Goal: Check status: Check status

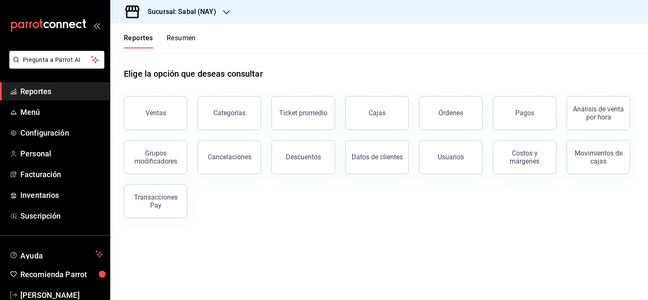
drag, startPoint x: 464, startPoint y: 109, endPoint x: 426, endPoint y: 78, distance: 49.7
click at [464, 109] on button "Órdenes" at bounding box center [451, 113] width 64 height 34
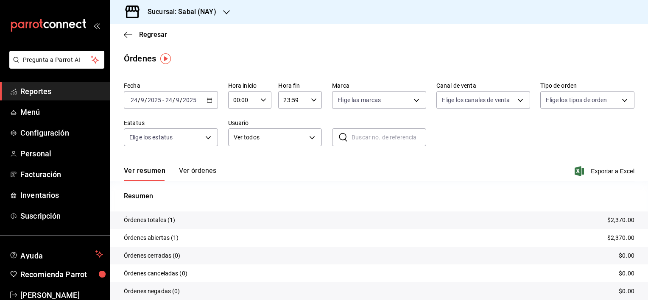
scroll to position [33, 0]
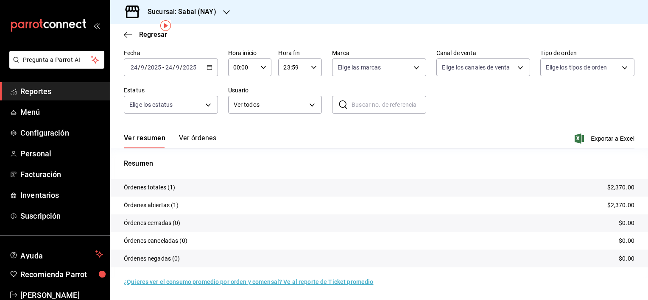
click at [191, 135] on button "Ver órdenes" at bounding box center [197, 141] width 37 height 14
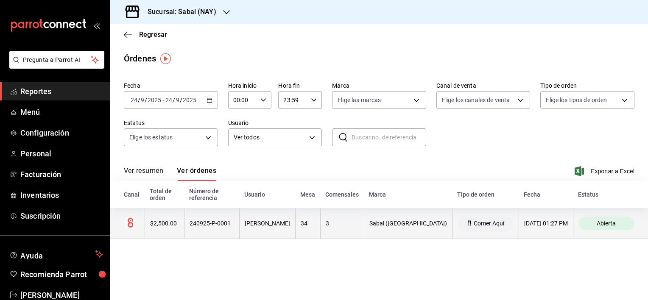
click at [194, 225] on th "240925-P-0001" at bounding box center [211, 223] width 55 height 31
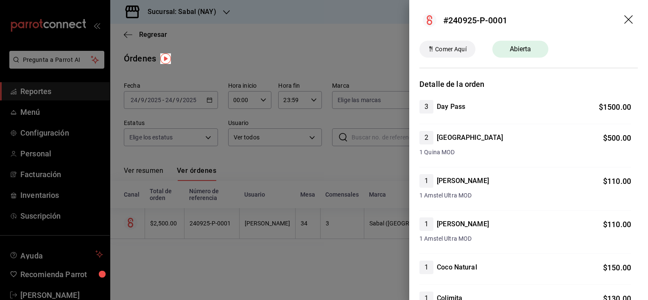
click at [624, 21] on icon "drag" at bounding box center [629, 20] width 10 height 10
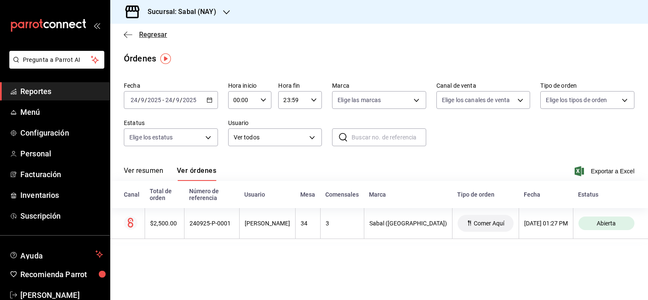
click at [127, 35] on icon "button" at bounding box center [128, 35] width 8 height 8
